Goal: Information Seeking & Learning: Learn about a topic

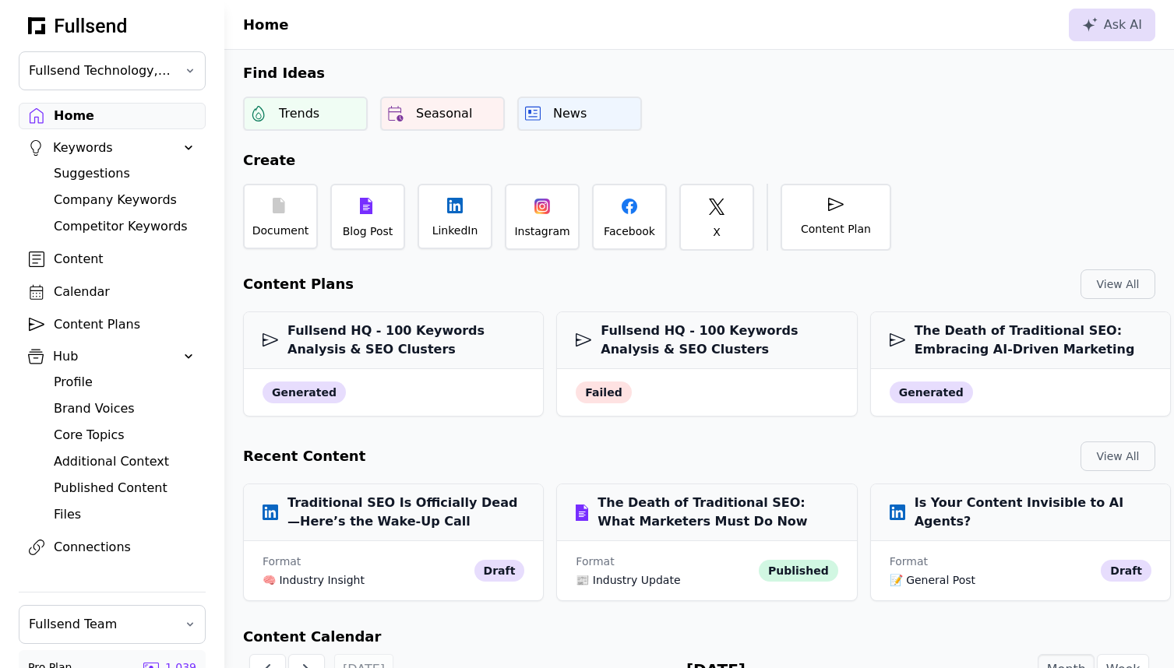
click at [107, 322] on div "Content Plans" at bounding box center [125, 324] width 142 height 19
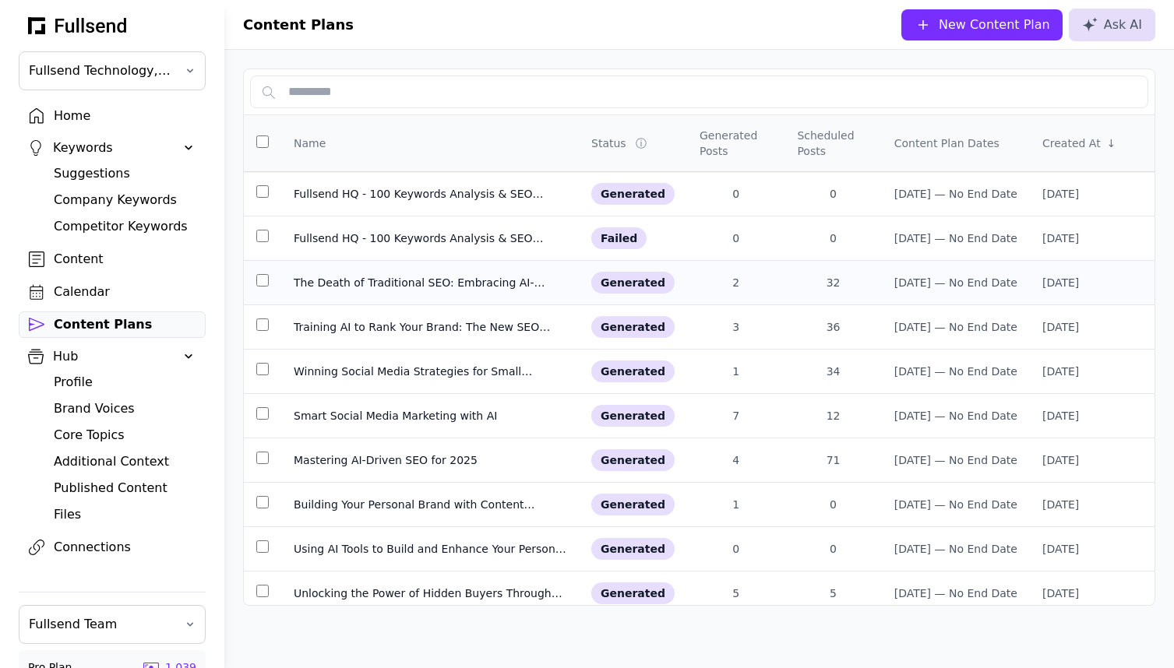
click at [362, 294] on td "The Death of Traditional SEO: Embracing AI-Driven Marketing" at bounding box center [429, 283] width 297 height 44
click at [345, 328] on div "Training AI to Rank Your Brand: The New SEO Frontier" at bounding box center [430, 327] width 273 height 16
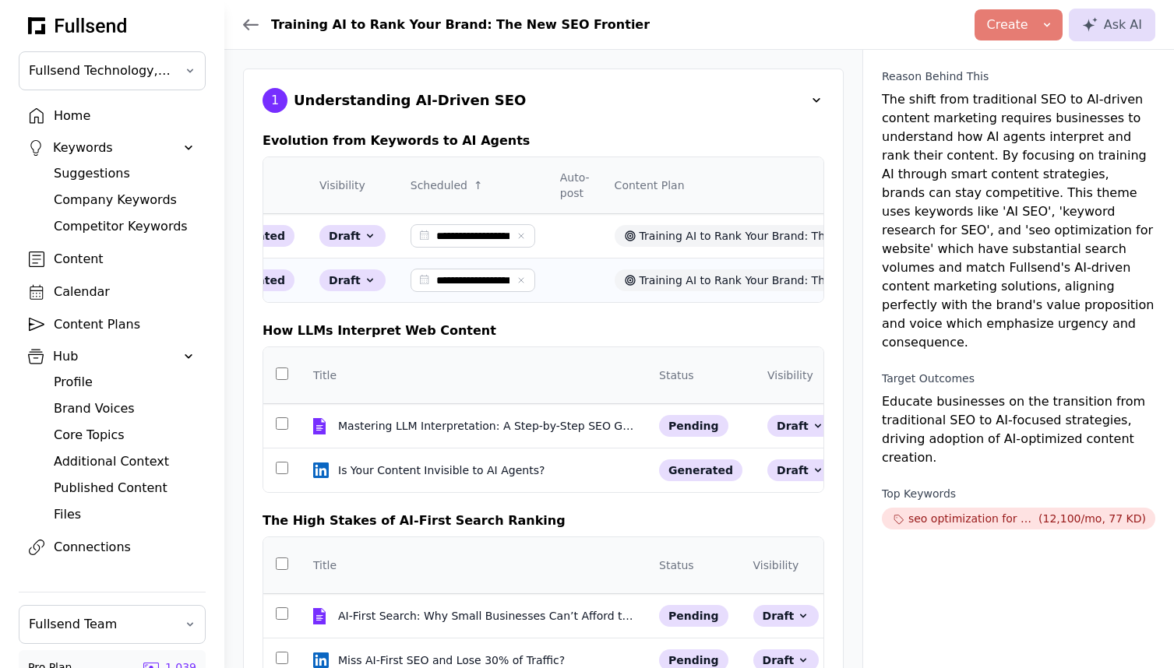
scroll to position [0, 65]
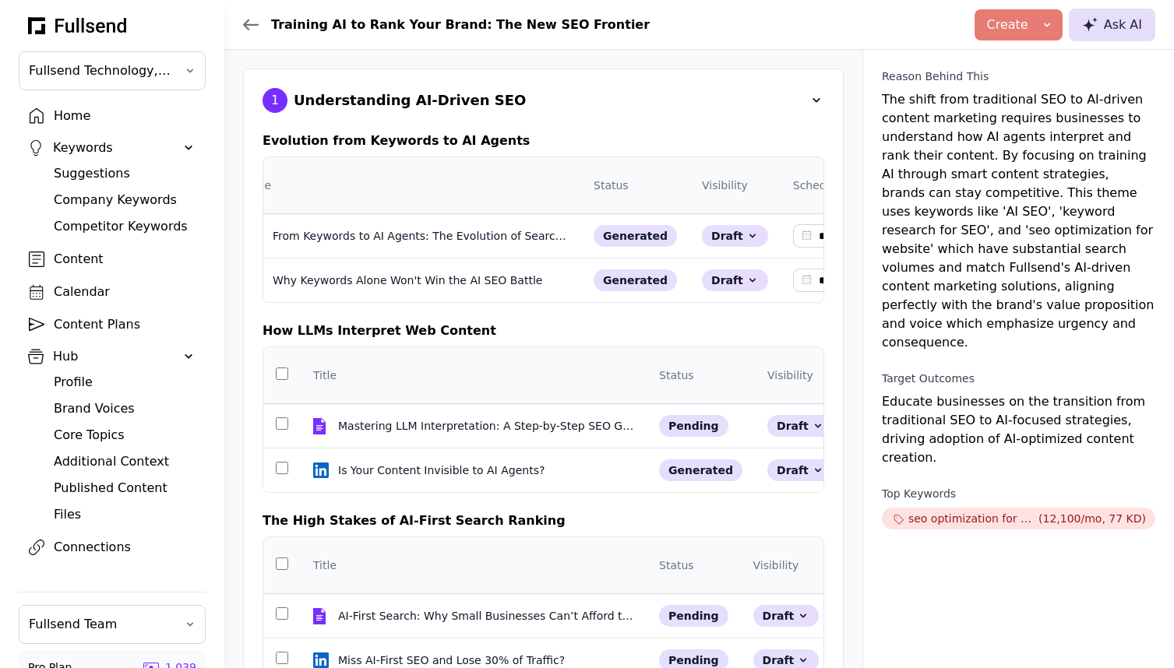
click at [1089, 26] on icon at bounding box center [1088, 25] width 13 height 13
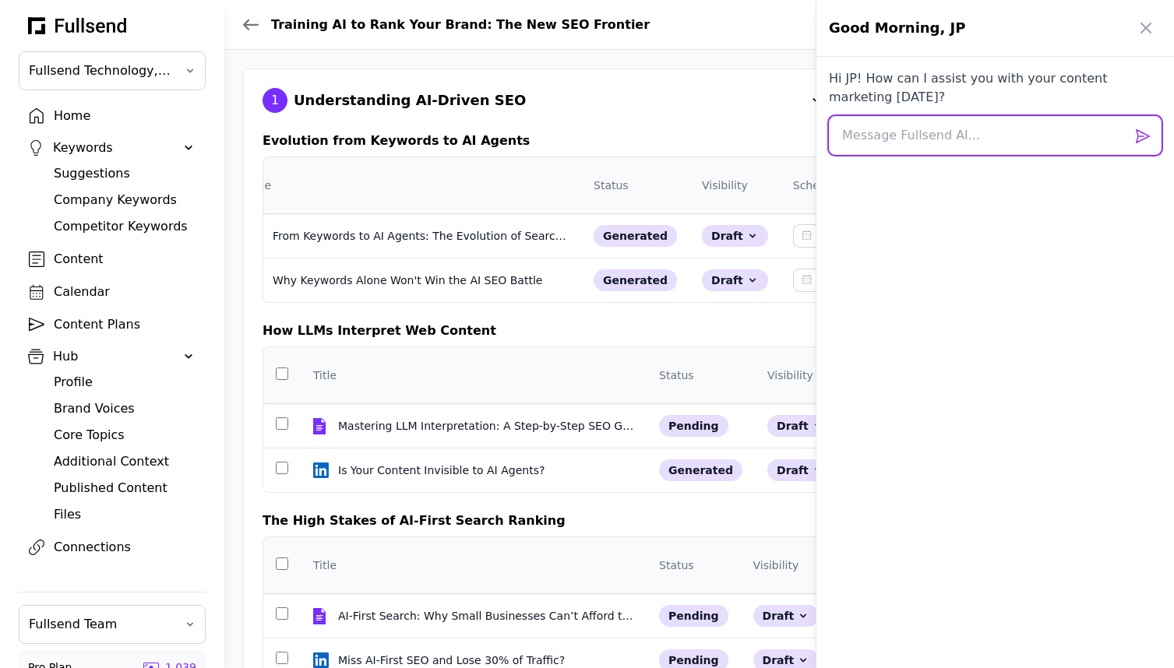
click at [876, 138] on textarea at bounding box center [995, 135] width 333 height 39
type textarea "Create a 30 days content plan for Fullsend's blog"
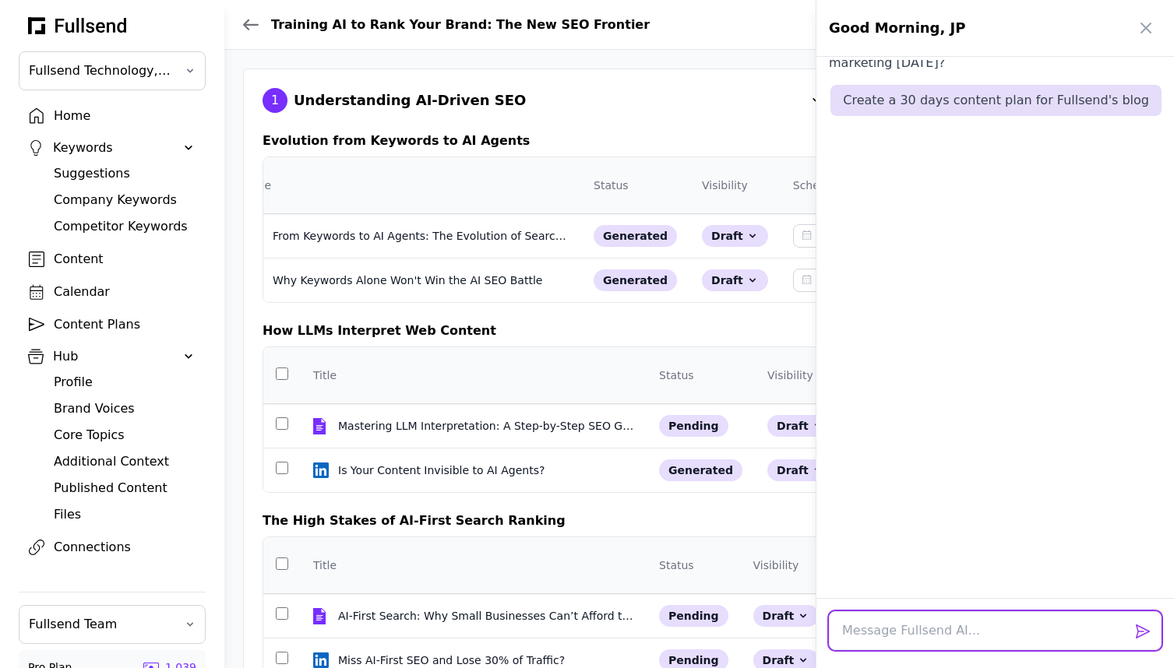
scroll to position [50, 0]
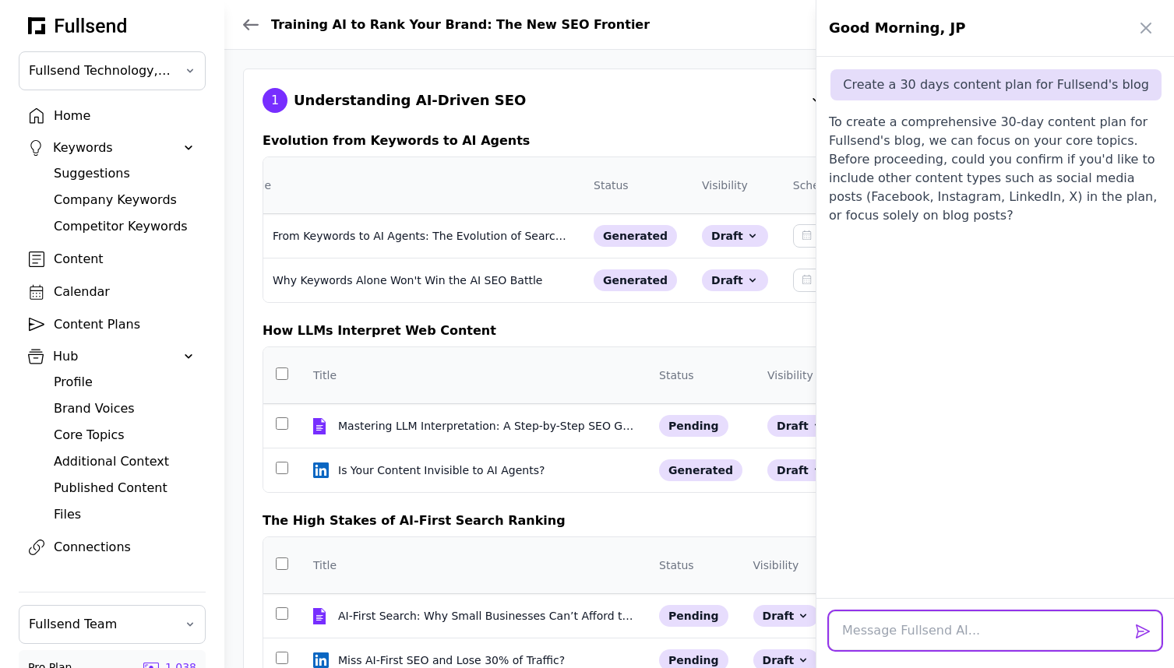
click at [899, 623] on textarea at bounding box center [995, 630] width 333 height 39
type textarea "Blog"
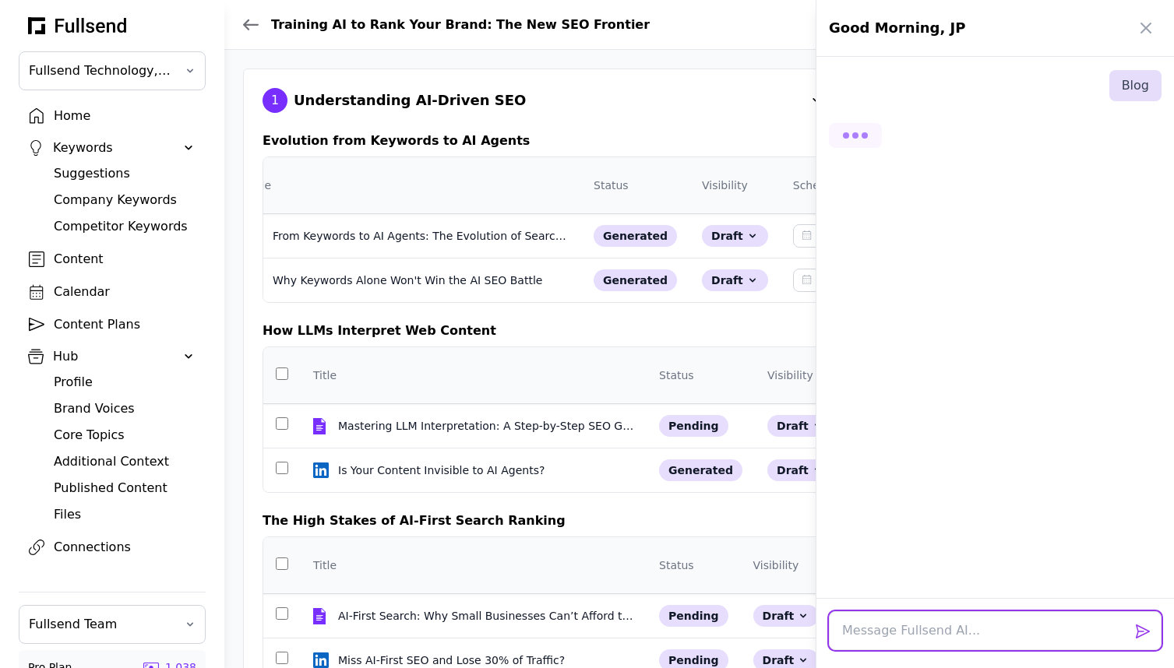
scroll to position [218, 0]
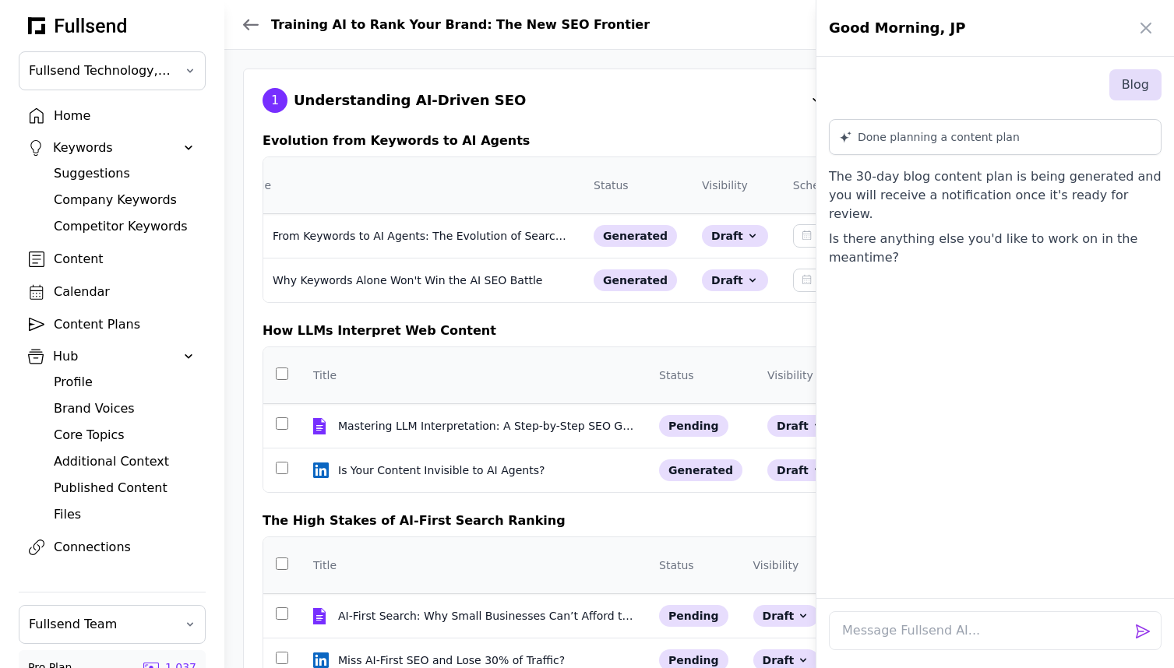
click at [68, 329] on div at bounding box center [587, 334] width 1174 height 668
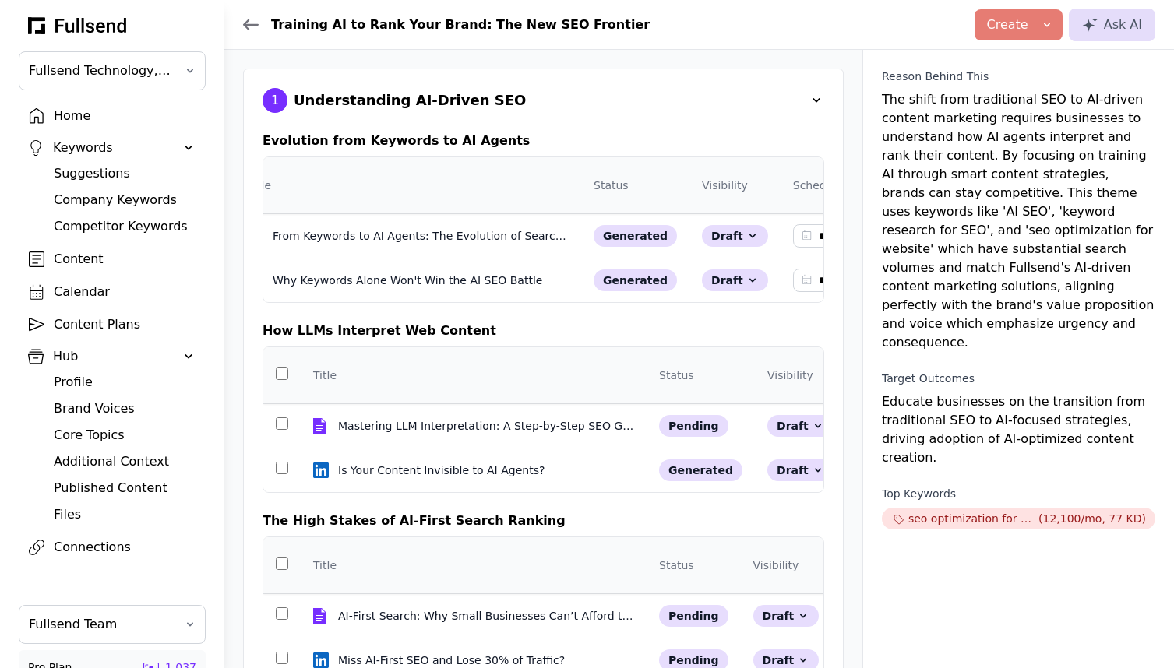
click at [69, 324] on div "Content Plans" at bounding box center [125, 324] width 142 height 19
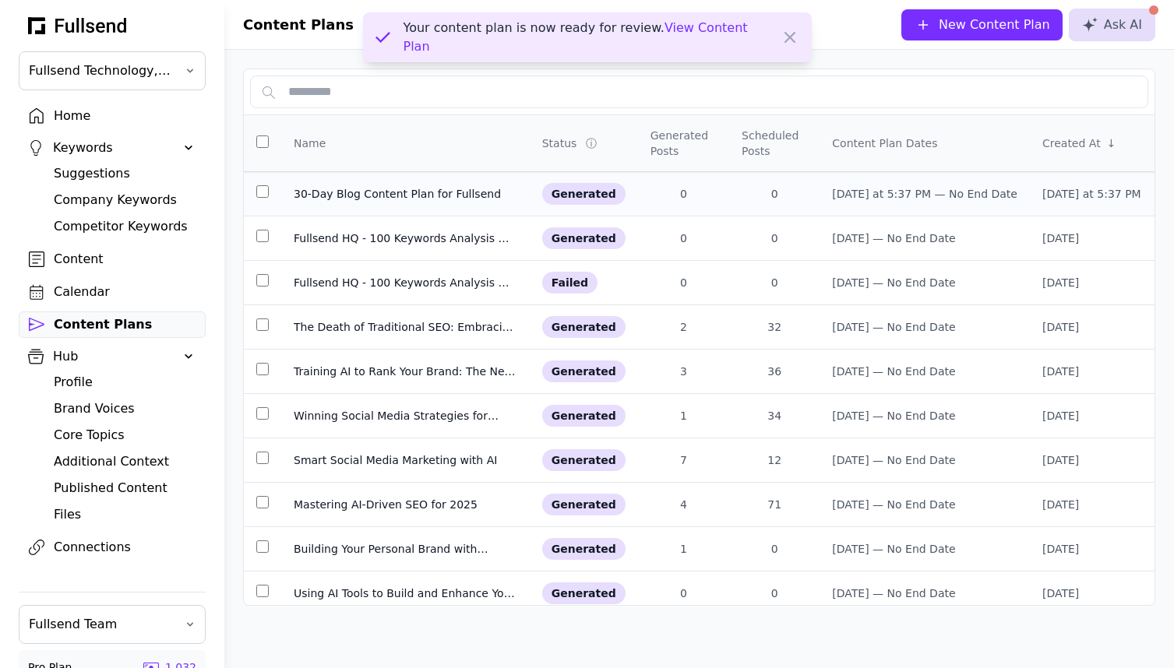
click at [410, 197] on div "30-Day Blog Content Plan for Fullsend" at bounding box center [405, 194] width 223 height 16
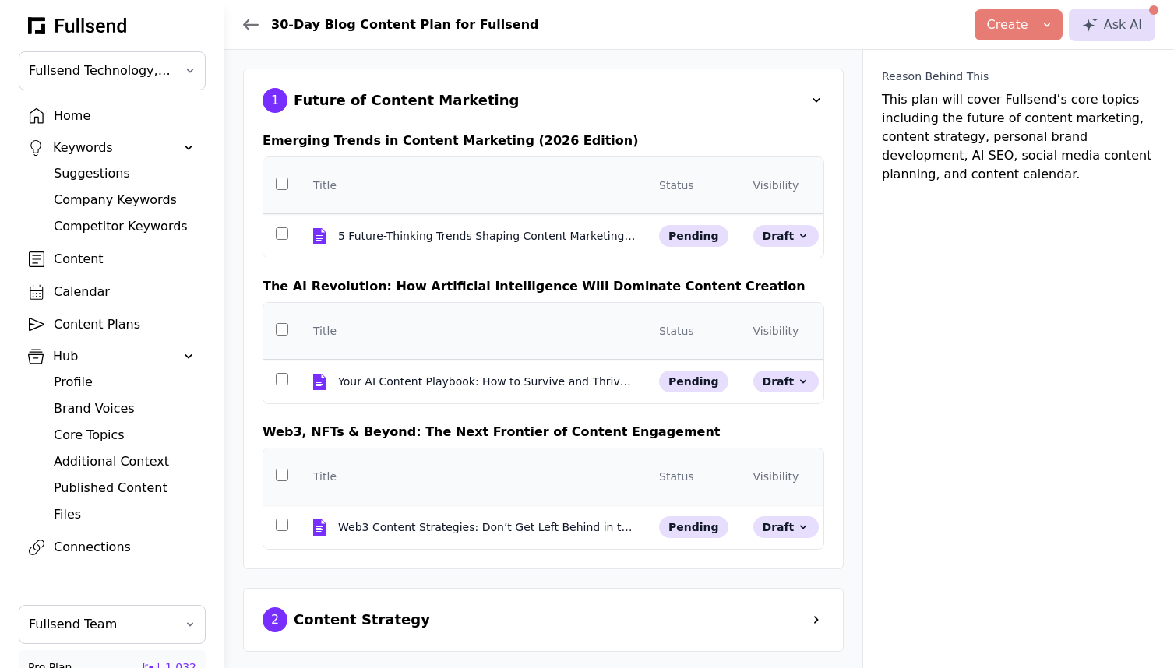
click at [811, 95] on span at bounding box center [816, 101] width 16 height 16
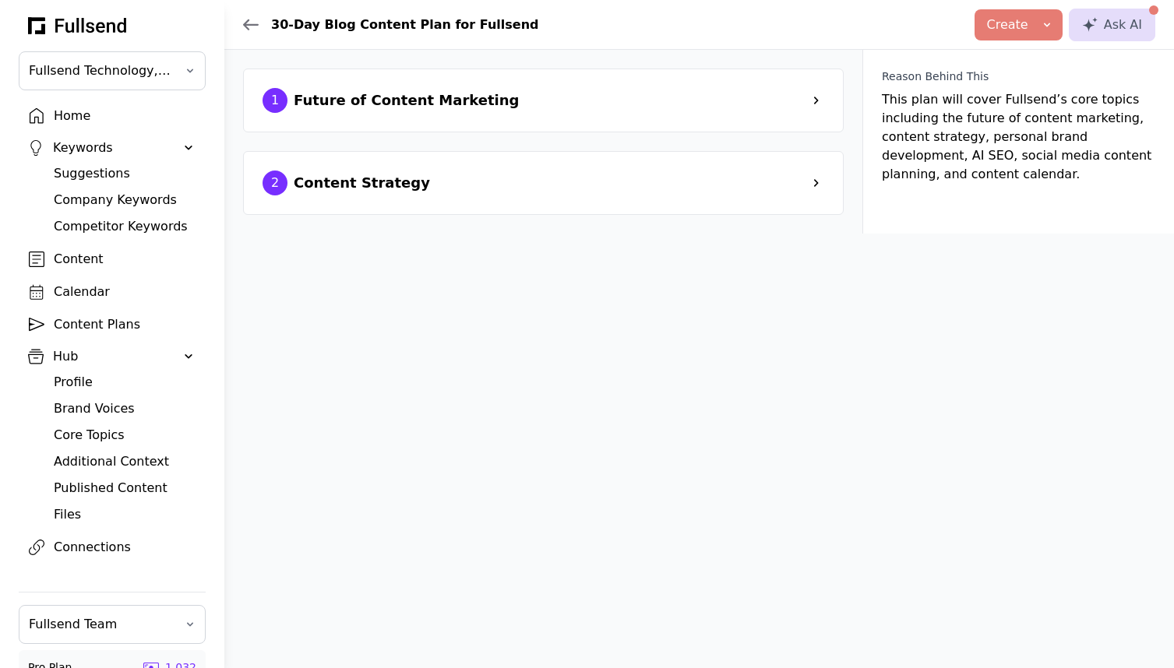
click at [810, 193] on div "2 Content Strategy" at bounding box center [542, 183] width 561 height 25
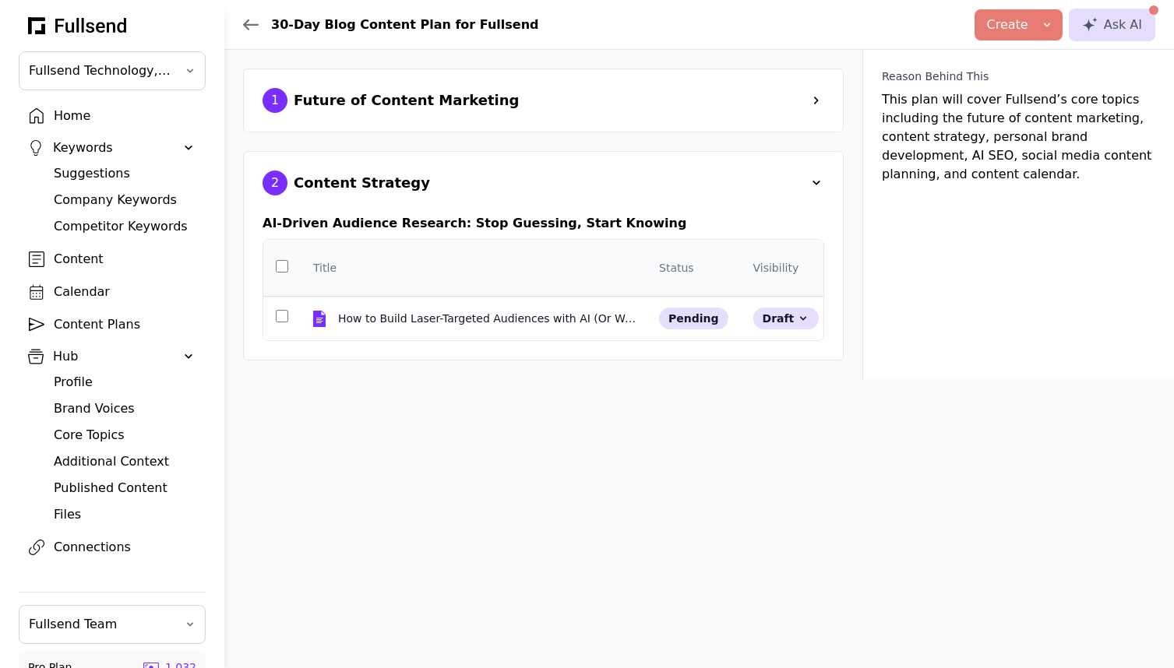
click at [803, 83] on div "1 Future of Content Marketing" at bounding box center [543, 101] width 600 height 64
click at [818, 101] on span at bounding box center [816, 101] width 16 height 16
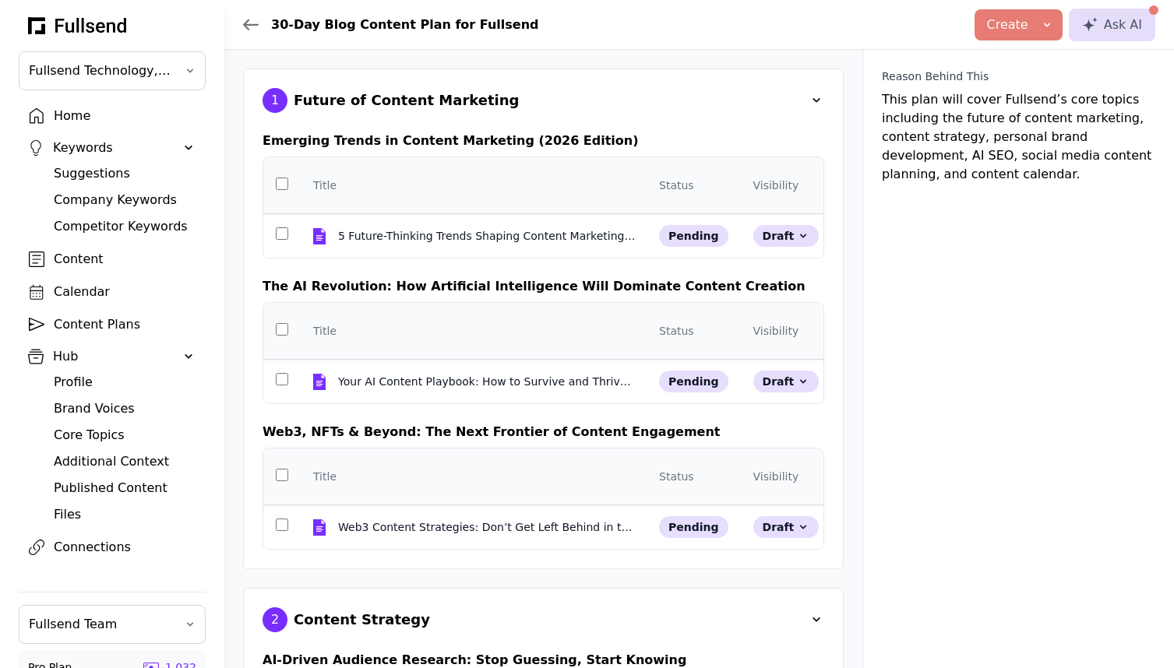
click at [247, 20] on icon at bounding box center [251, 24] width 14 height 9
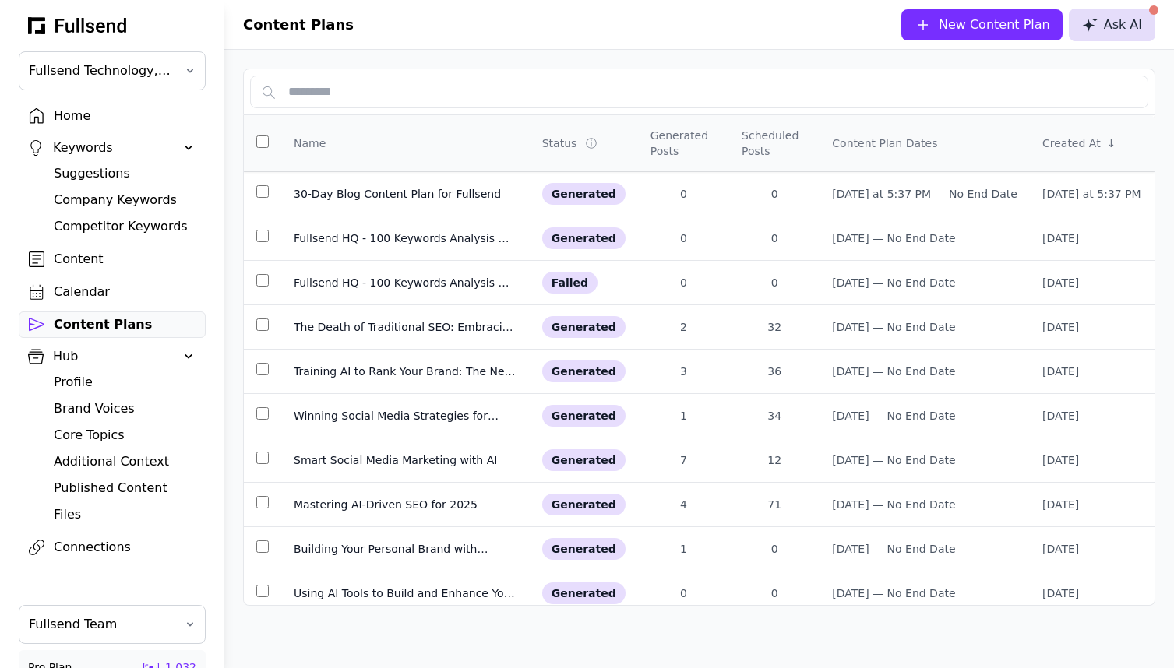
click at [1094, 32] on div "Ask AI" at bounding box center [1112, 25] width 60 height 19
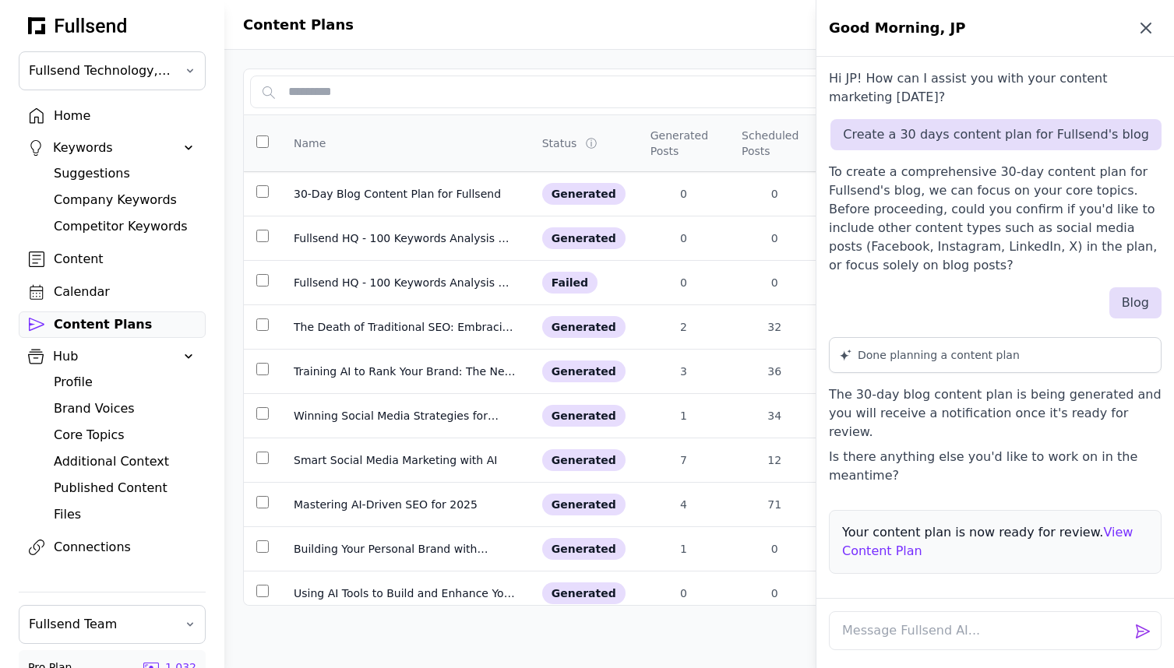
click at [1145, 26] on icon "button" at bounding box center [1145, 27] width 9 height 9
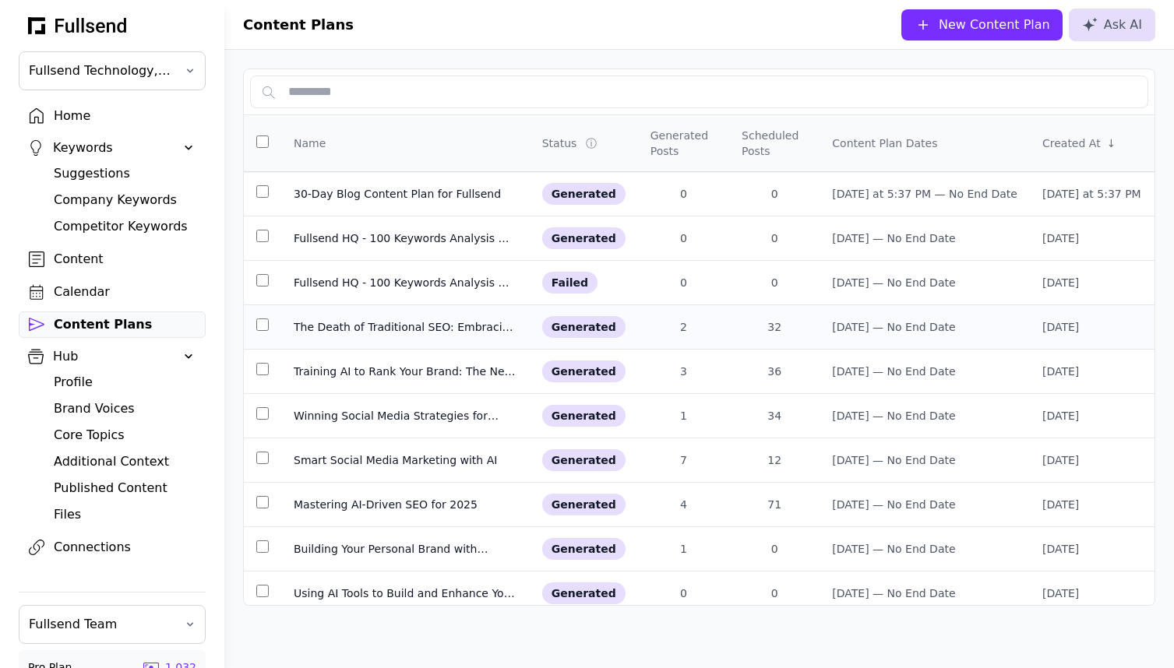
click at [373, 328] on div "The Death of Traditional SEO: Embracing AI-Driven Marketing" at bounding box center [405, 327] width 223 height 16
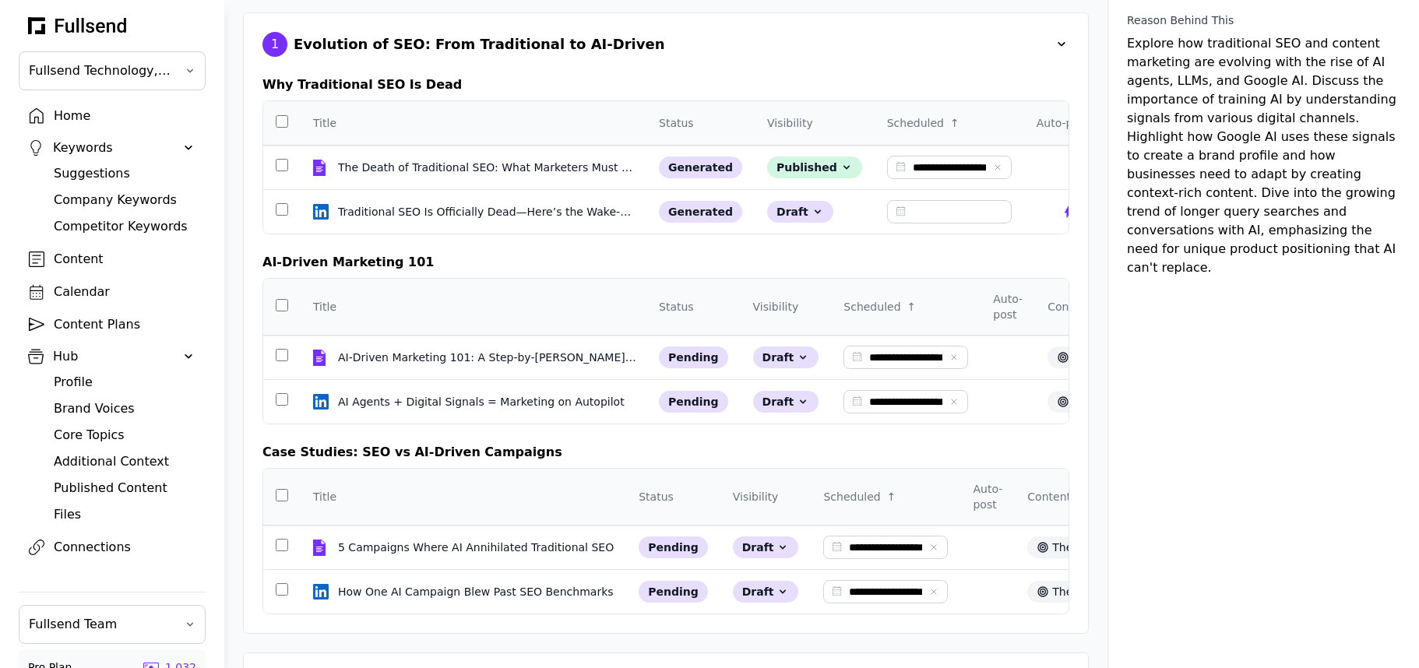
scroll to position [58, 0]
click at [105, 328] on div "Content Plans" at bounding box center [125, 324] width 142 height 19
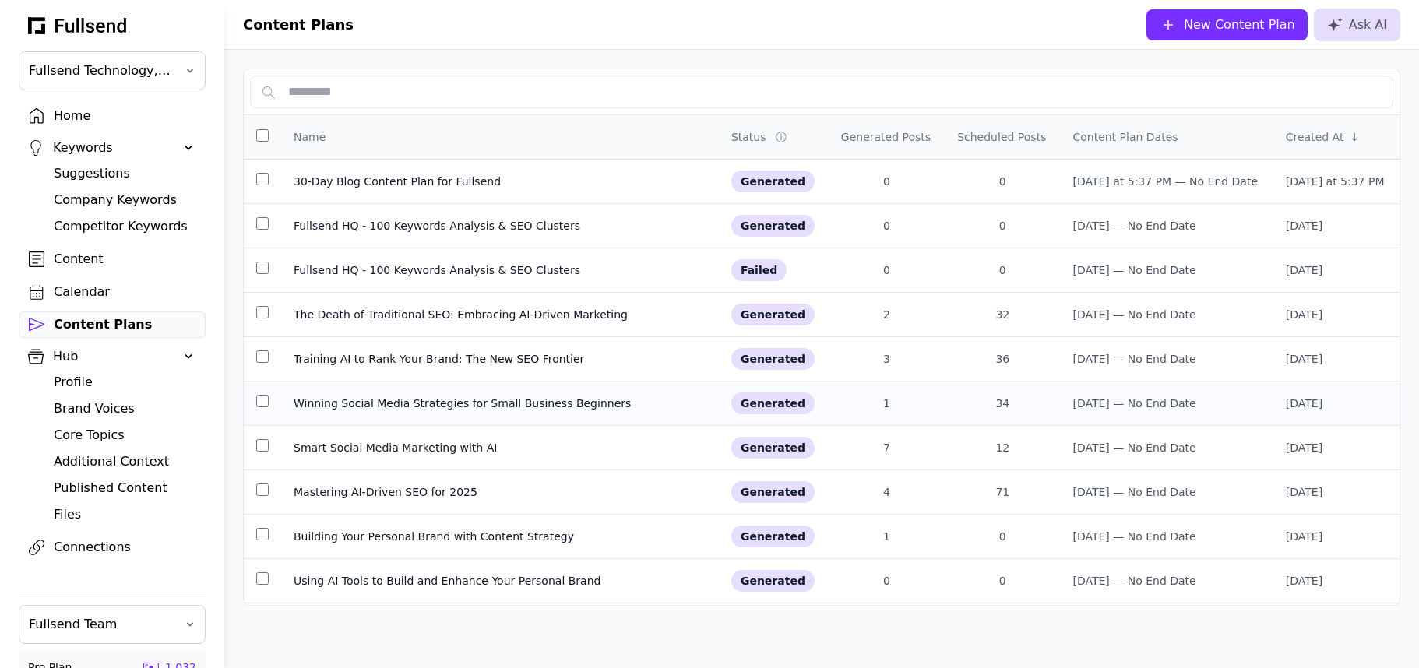
click at [392, 408] on div "Winning Social Media Strategies for Small Business Beginners" at bounding box center [500, 404] width 413 height 16
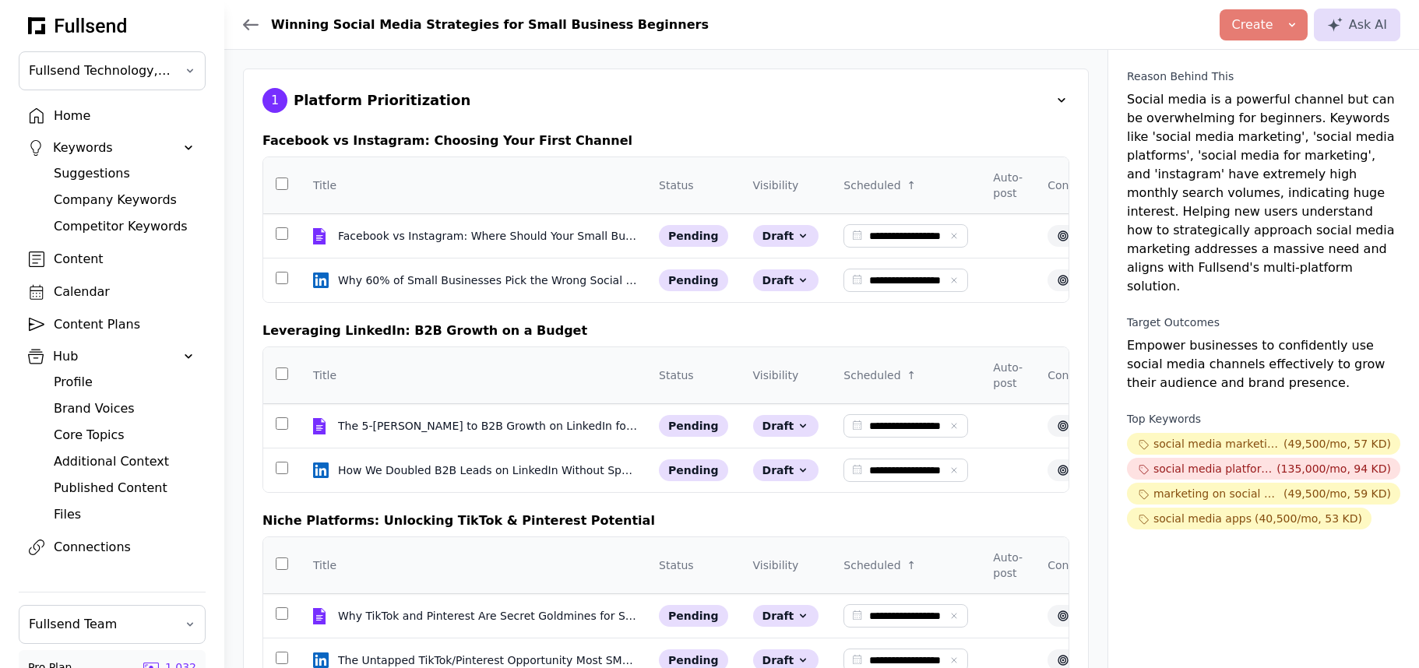
click at [112, 327] on div "Content Plans" at bounding box center [125, 324] width 142 height 19
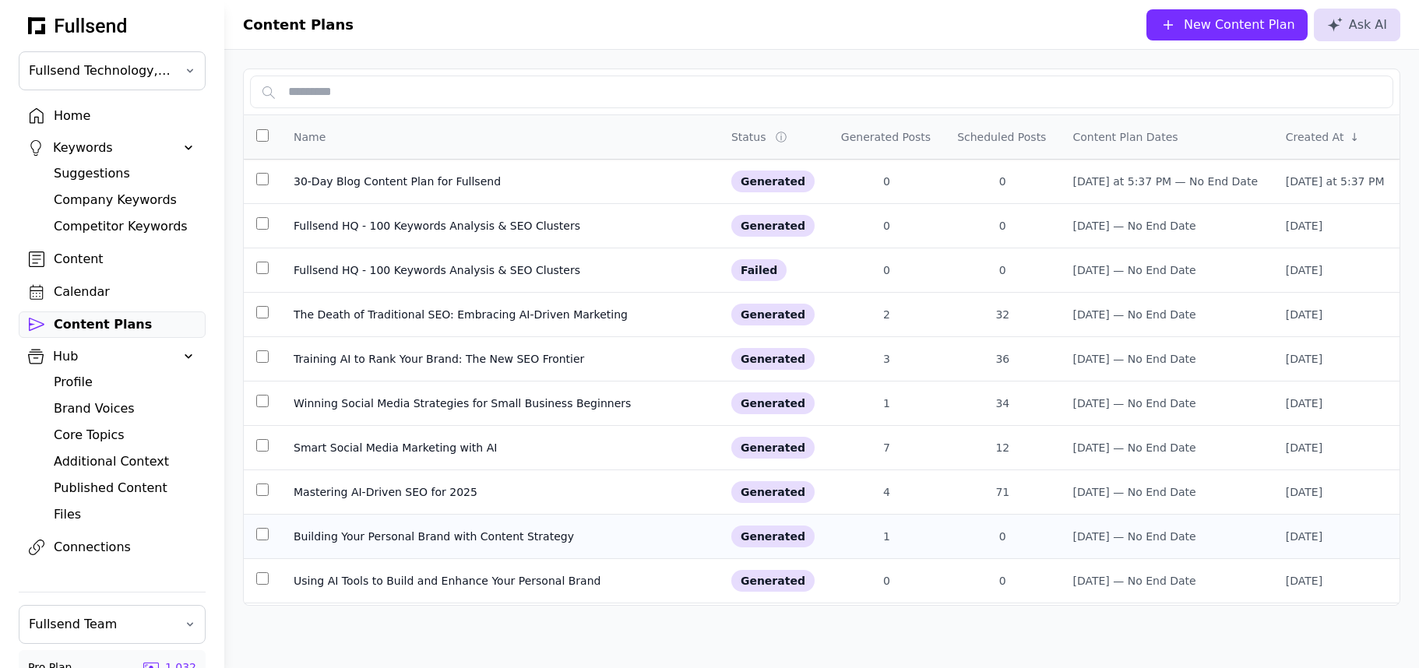
scroll to position [5, 0]
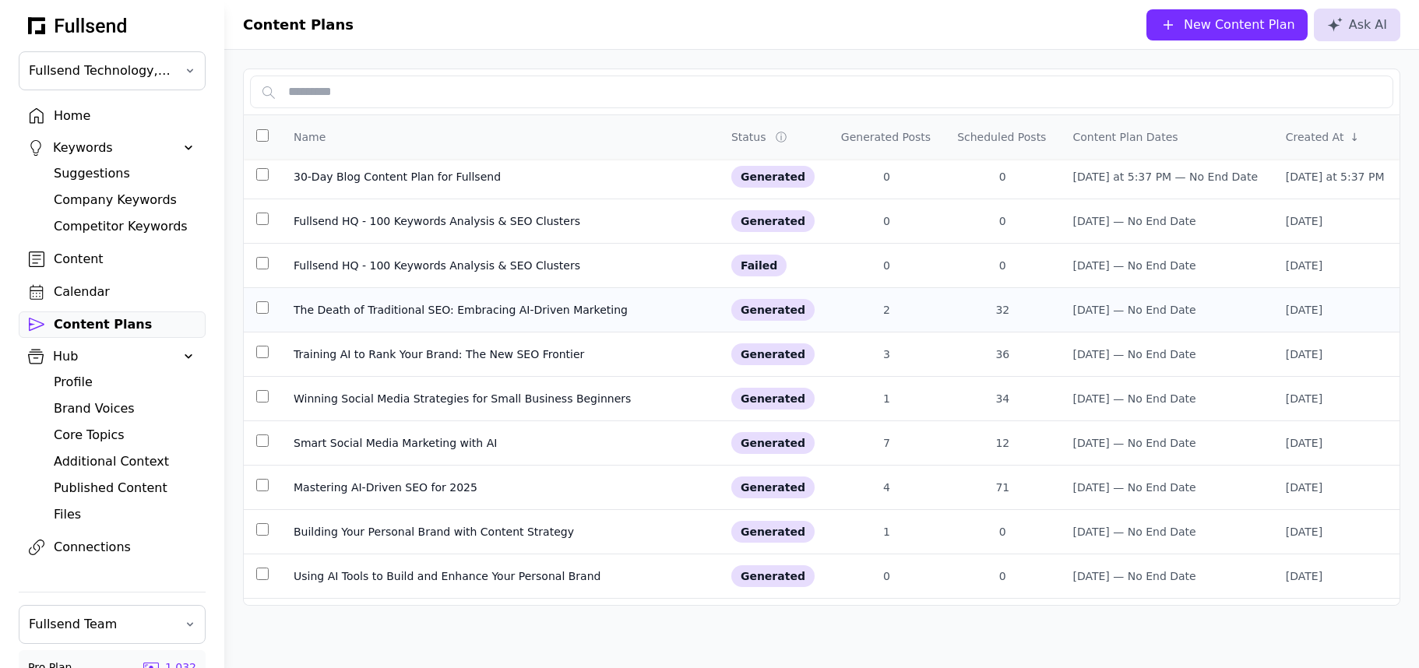
click at [431, 314] on div "The Death of Traditional SEO: Embracing AI-Driven Marketing" at bounding box center [500, 310] width 413 height 16
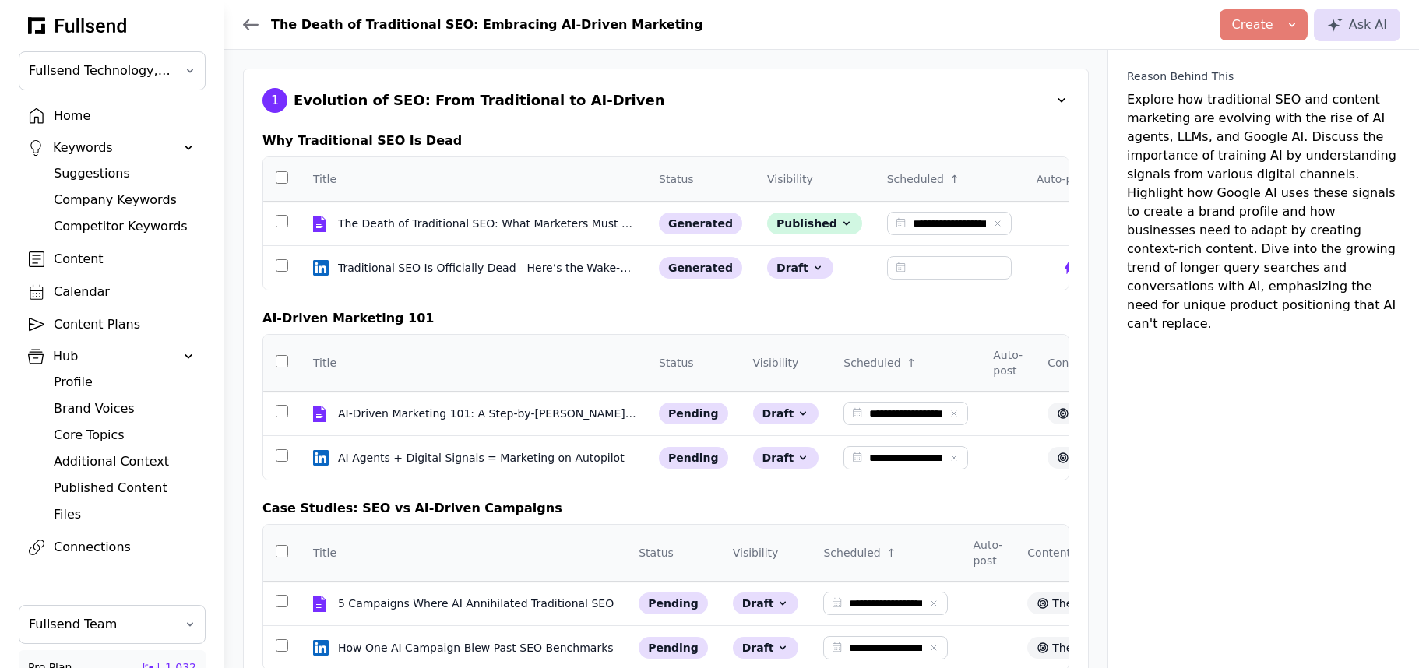
click at [112, 330] on div "Content Plans" at bounding box center [125, 324] width 142 height 19
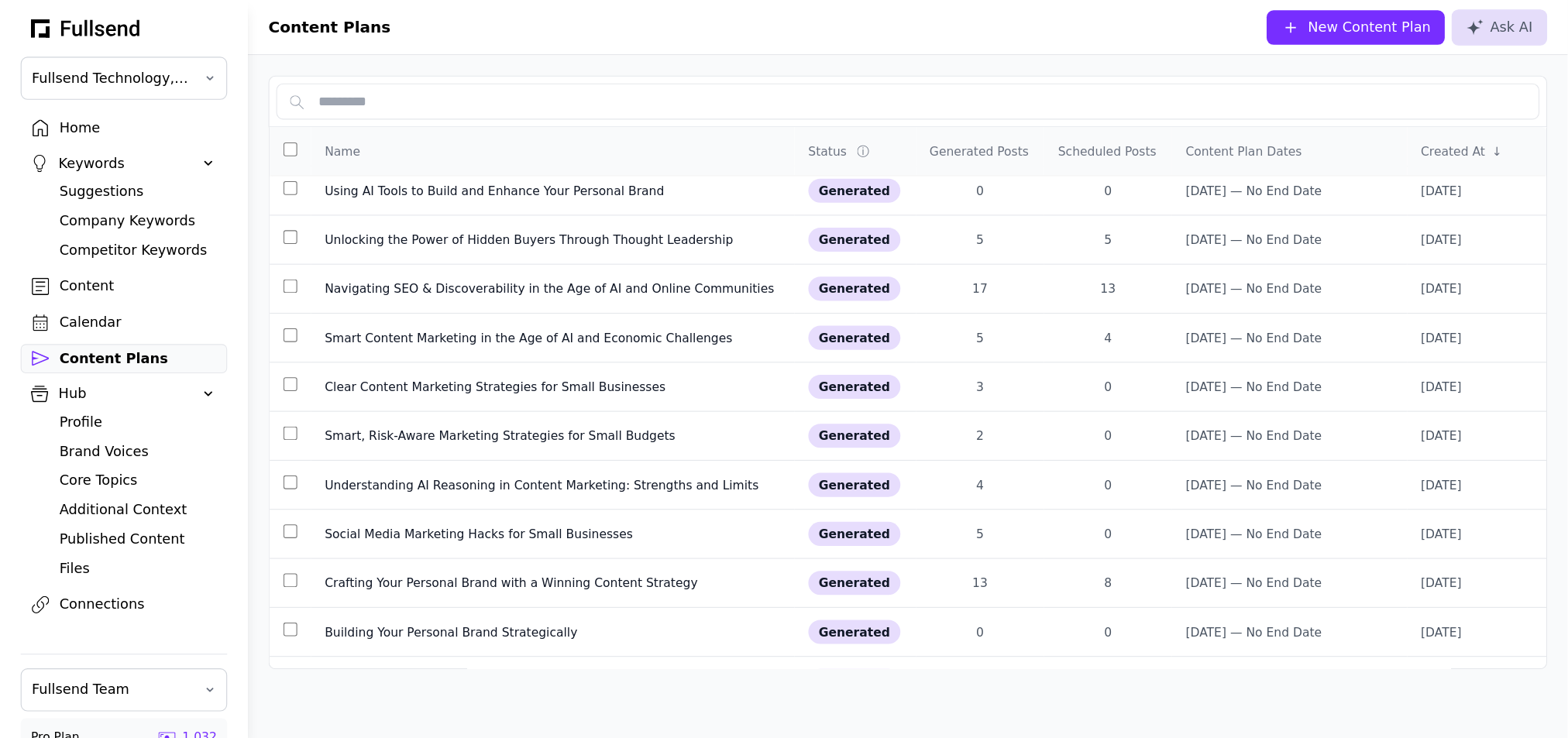
scroll to position [443, 0]
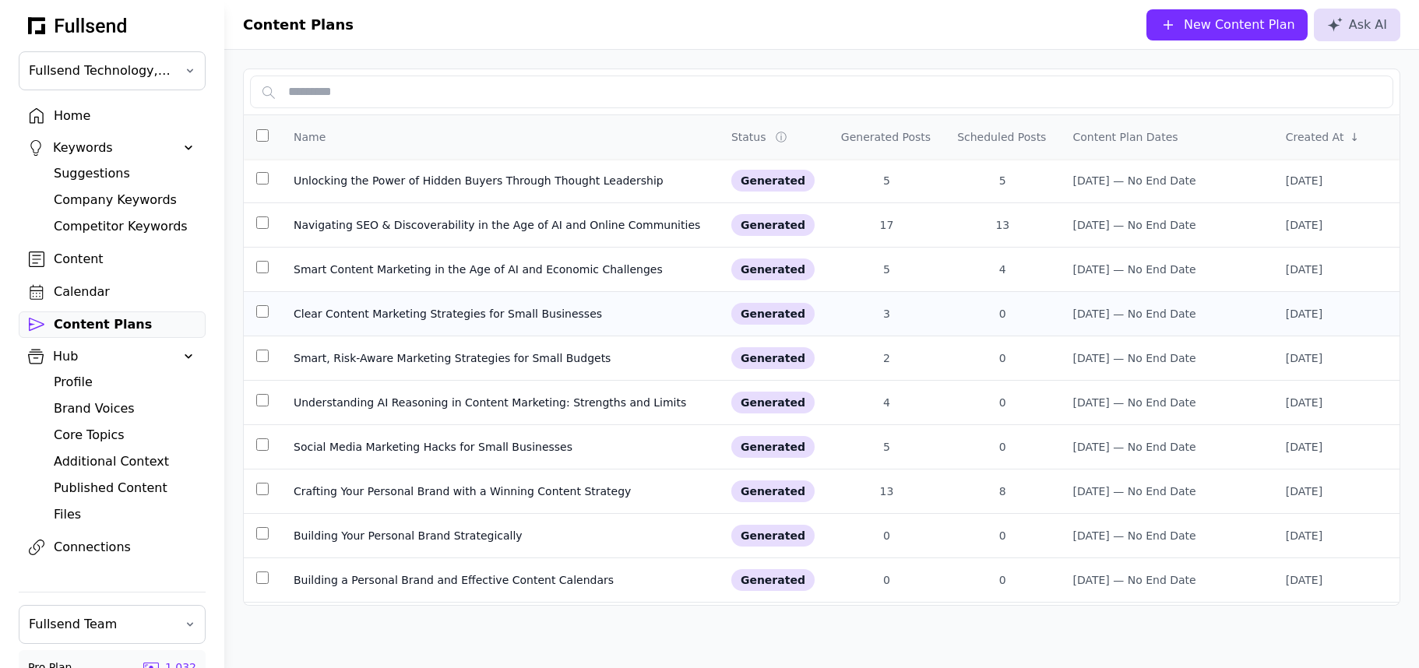
click at [422, 316] on div "Clear Content Marketing Strategies for Small Businesses" at bounding box center [500, 314] width 413 height 16
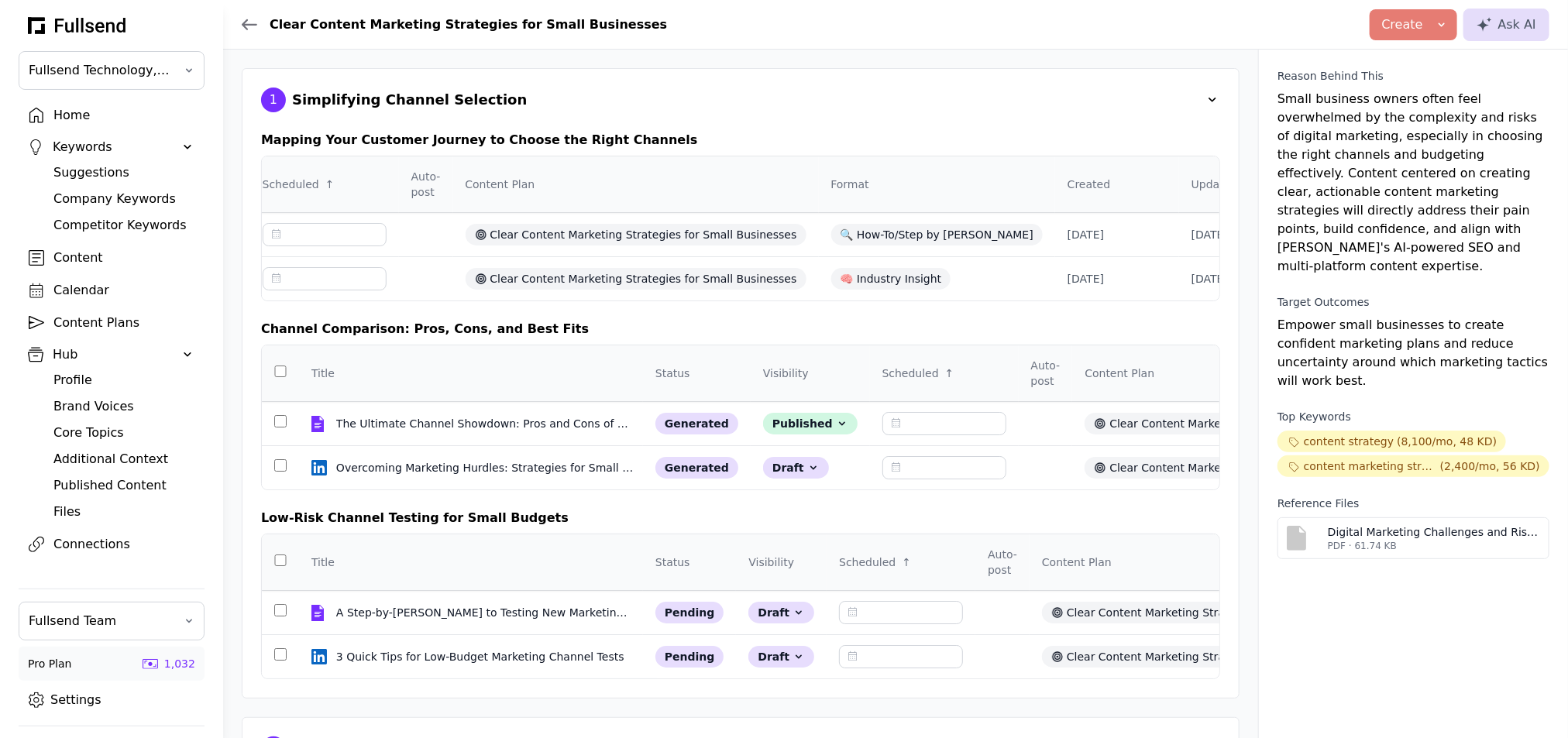
scroll to position [0, 590]
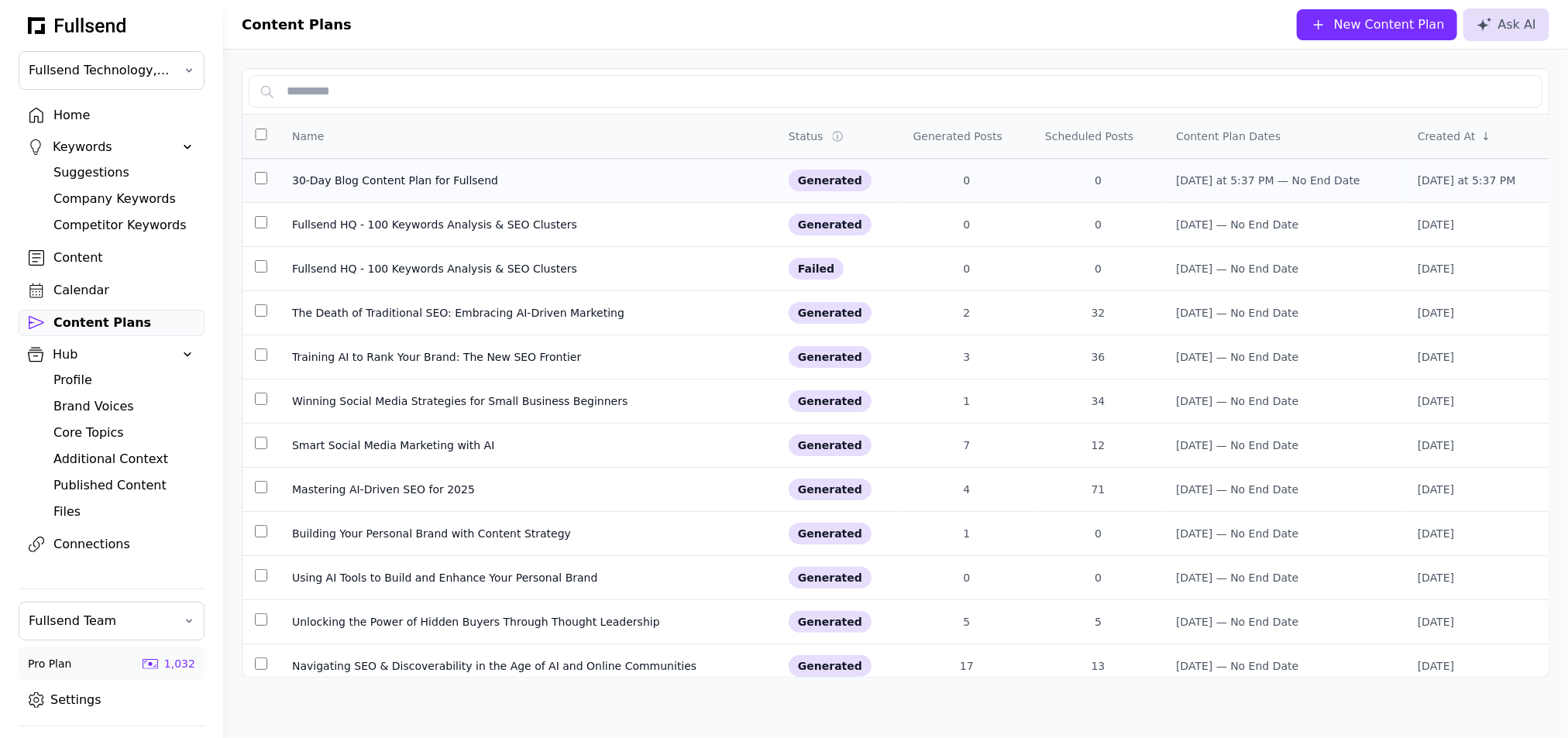
click at [415, 173] on div "30-Day Blog Content Plan for Fullsend" at bounding box center [528, 181] width 472 height 16
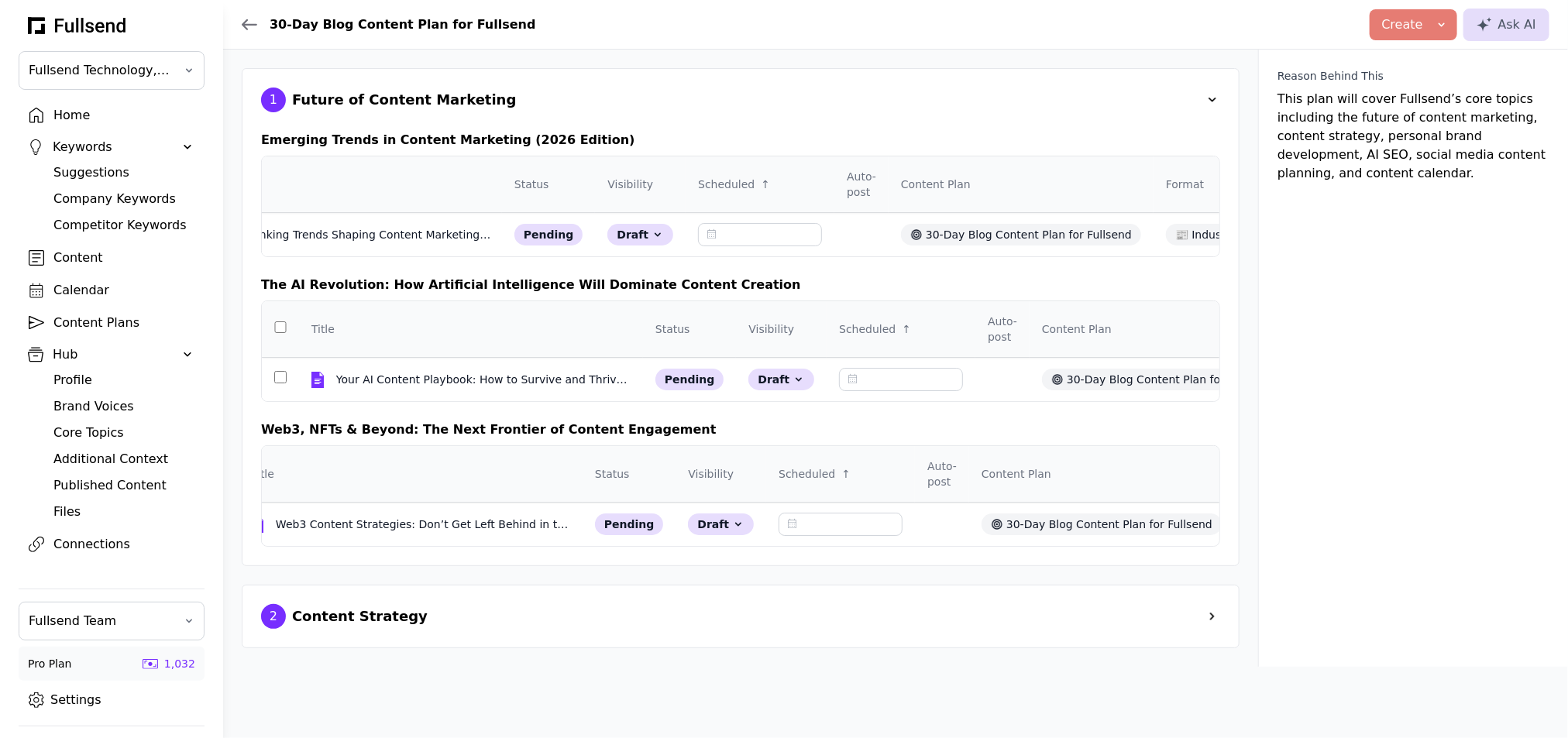
scroll to position [0, 431]
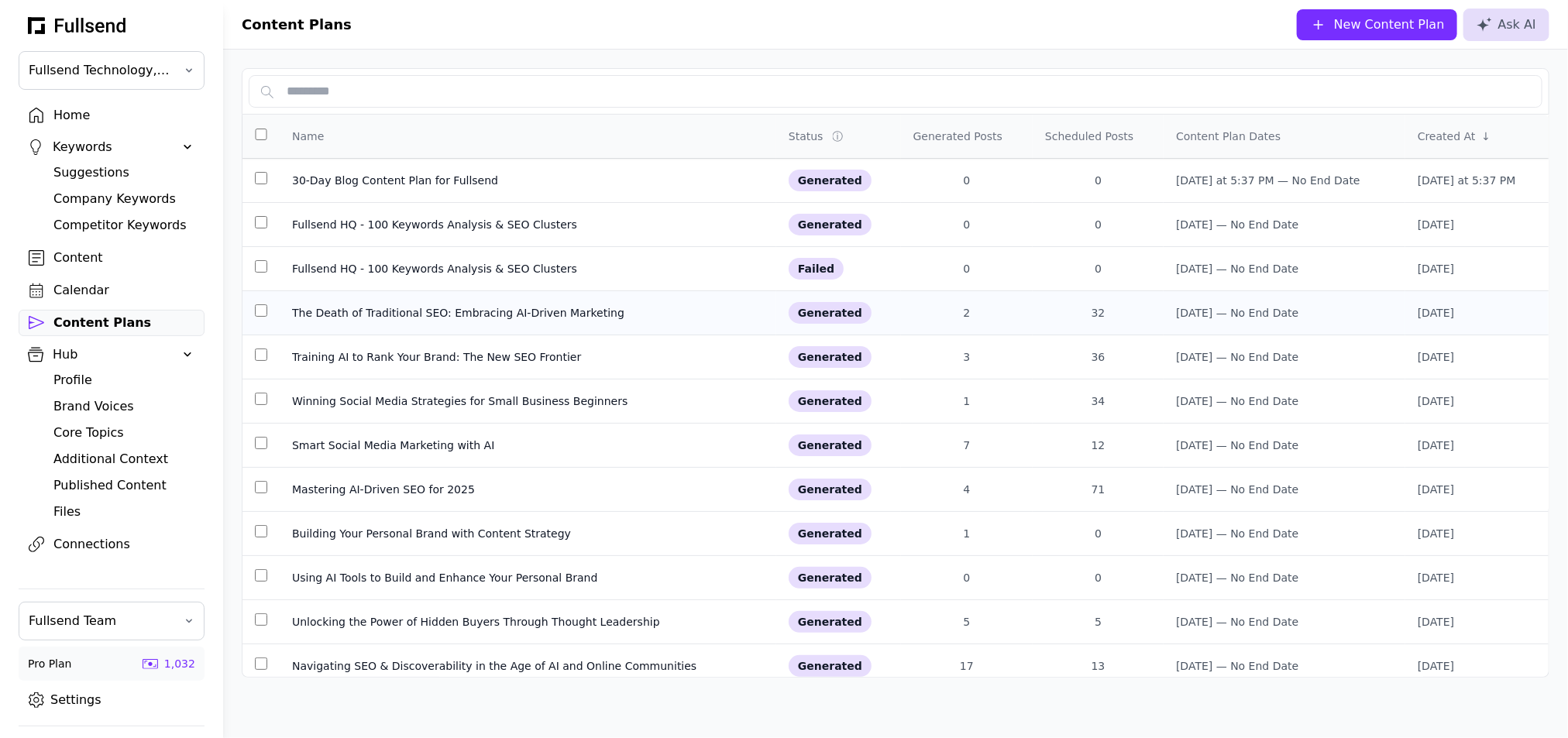
click at [371, 308] on div "The Death of Traditional SEO: Embracing AI-Driven Marketing" at bounding box center [528, 313] width 472 height 16
